Goal: Use online tool/utility: Utilize a website feature to perform a specific function

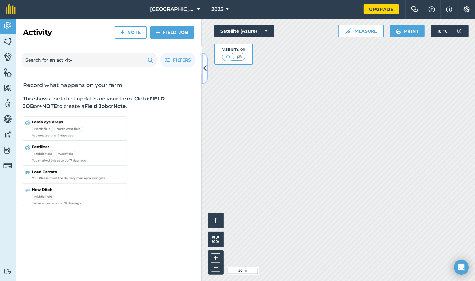
click at [206, 68] on icon at bounding box center [204, 68] width 3 height 11
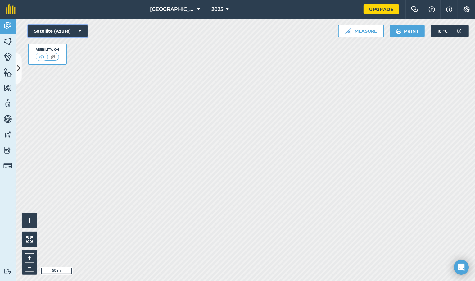
click at [79, 32] on icon at bounding box center [80, 31] width 3 height 6
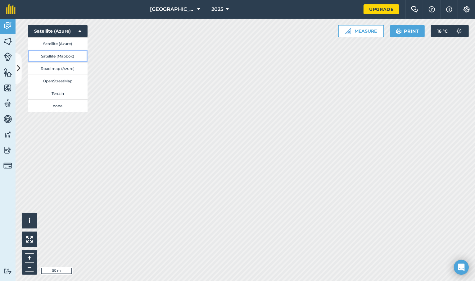
click at [65, 58] on button "Satellite (Mapbox)" at bounding box center [58, 56] width 60 height 12
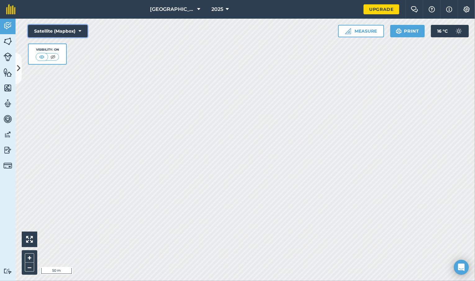
click at [73, 33] on button "Satellite (Mapbox)" at bounding box center [58, 31] width 60 height 12
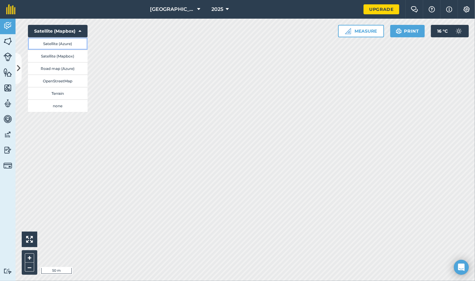
click at [66, 45] on button "Satellite (Azure)" at bounding box center [58, 43] width 60 height 12
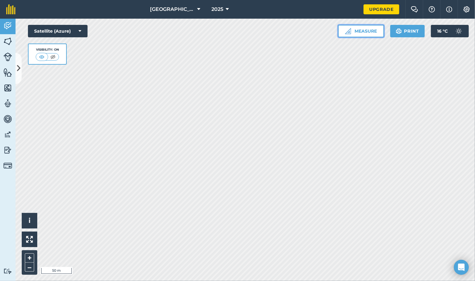
click at [375, 31] on button "Measure" at bounding box center [361, 31] width 46 height 12
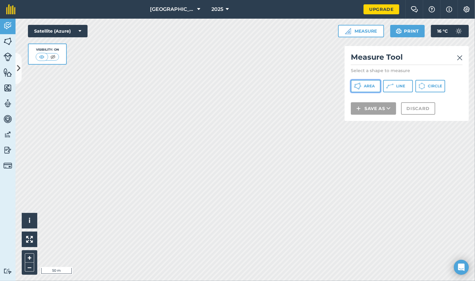
click at [363, 84] on button "Area" at bounding box center [366, 86] width 30 height 12
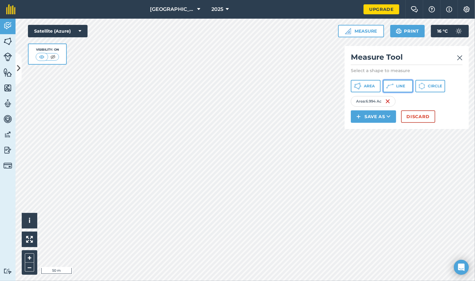
click at [400, 88] on span "Line" at bounding box center [400, 86] width 9 height 5
click at [407, 83] on button "Line" at bounding box center [398, 86] width 30 height 12
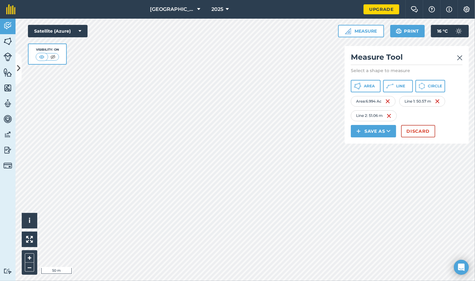
click at [461, 58] on img at bounding box center [460, 57] width 6 height 7
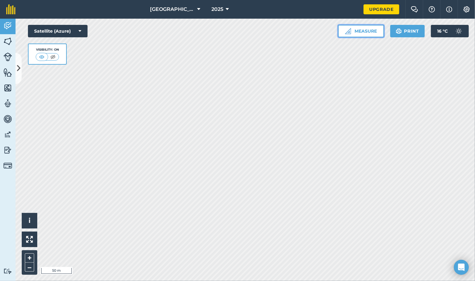
click at [364, 35] on button "Measure" at bounding box center [361, 31] width 46 height 12
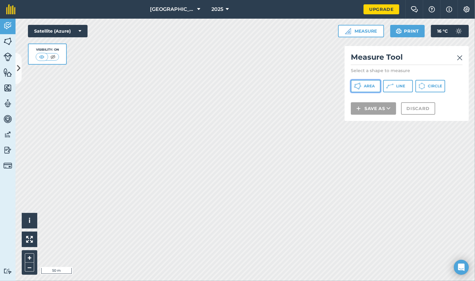
click at [370, 84] on span "Area" at bounding box center [369, 86] width 11 height 5
